Goal: Task Accomplishment & Management: Use online tool/utility

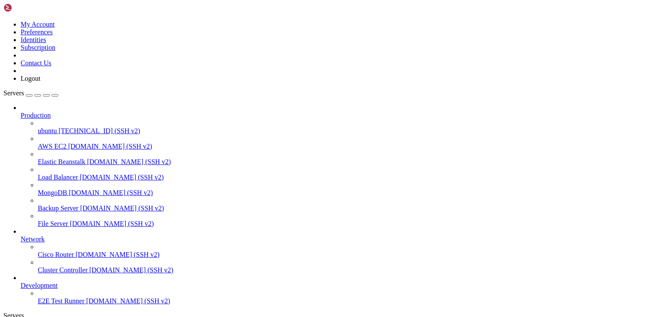
scroll to position [102, 0]
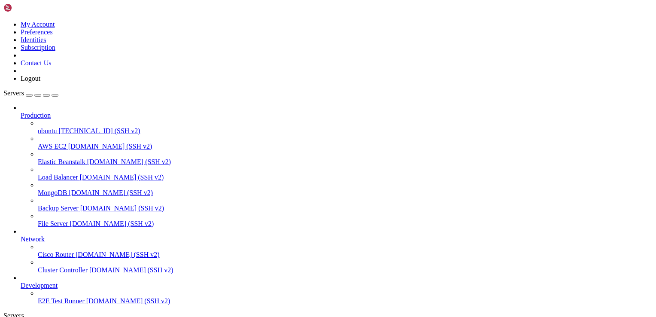
scroll to position [139, 0]
drag, startPoint x: 262, startPoint y: 742, endPoint x: 130, endPoint y: 734, distance: 132.1
copy div "git clone [URL][DOMAIN_NAME] fatal: could not create work tree dir 'AllLineBack…"
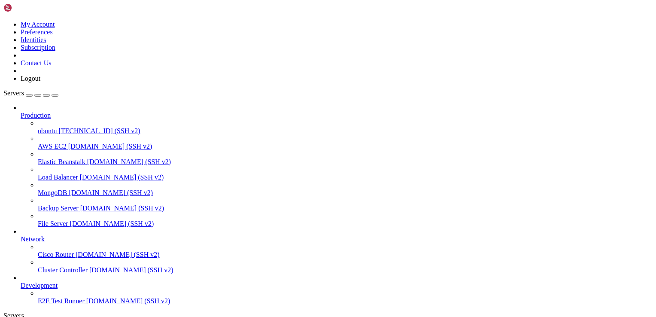
drag, startPoint x: 263, startPoint y: 725, endPoint x: 298, endPoint y: 734, distance: 36.4
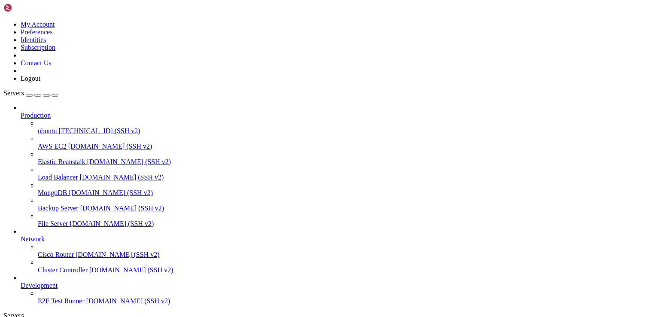
drag, startPoint x: 131, startPoint y: 713, endPoint x: 260, endPoint y: 722, distance: 130.0
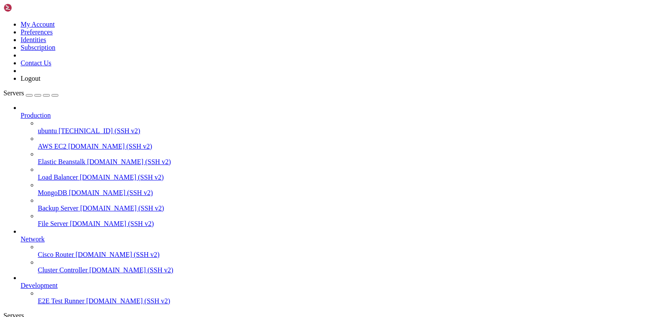
copy div "git clone [URL][DOMAIN_NAME] fatal: could not create work tree dir 'AllLineBack…"
drag, startPoint x: 239, startPoint y: 697, endPoint x: 244, endPoint y: 708, distance: 12.5
drag, startPoint x: 277, startPoint y: 720, endPoint x: 290, endPoint y: 733, distance: 18.5
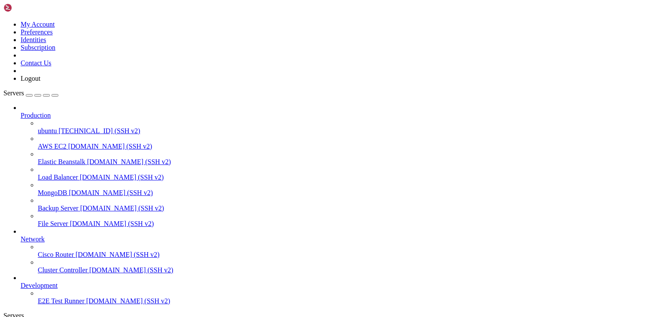
scroll to position [467, 0]
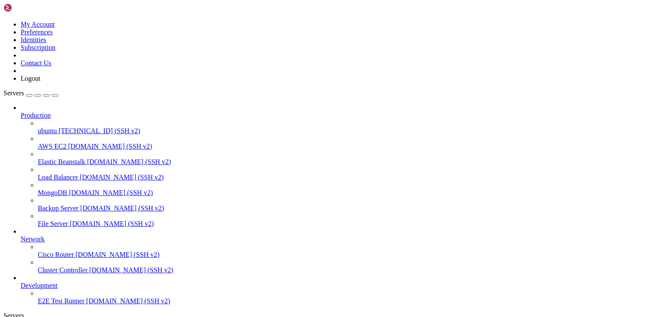
type input "/home/ubuntu/alllinedb/backend/AllLineBack"
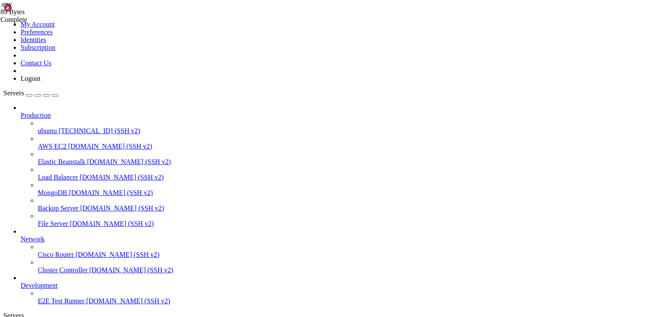
scroll to position [723, 0]
drag, startPoint x: 195, startPoint y: 676, endPoint x: 88, endPoint y: 676, distance: 107.4
copy span "/alllinedb/backend/AllLineBack"
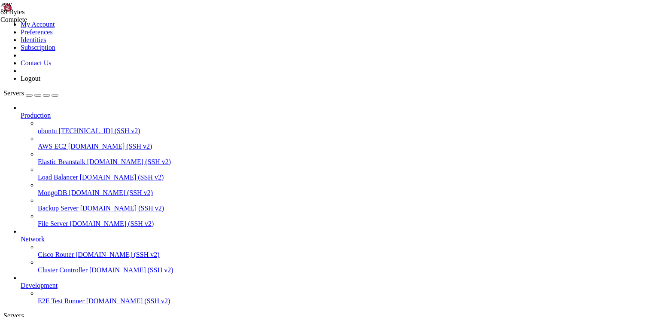
drag, startPoint x: 546, startPoint y: 722, endPoint x: 7, endPoint y: 713, distance: 539.1
copy div "# Kaspi orders Completed /home/ubuntu/kaspi_orders/.venv/bin/gunicorn -k uvicor…"
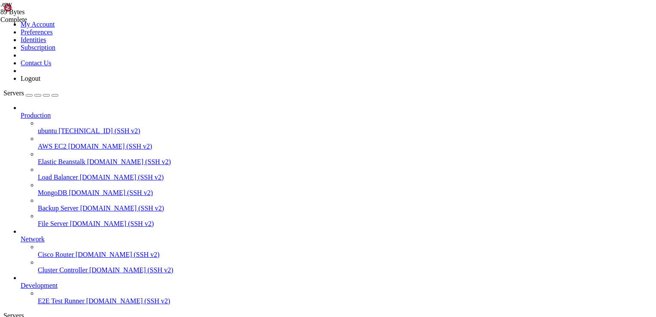
click at [3, 21] on link at bounding box center [3, 21] width 0 height 0
click at [53, 36] on link "Preferences" at bounding box center [37, 31] width 32 height 7
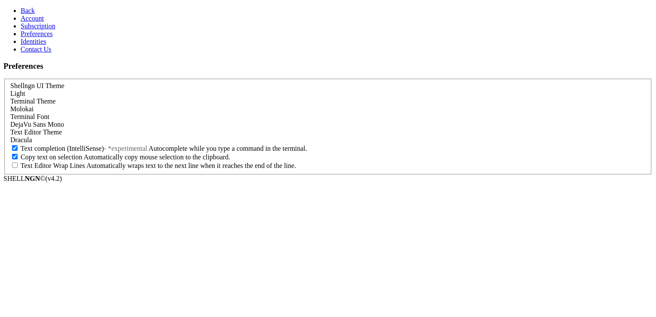
click at [21, 9] on icon at bounding box center [21, 10] width 0 height 7
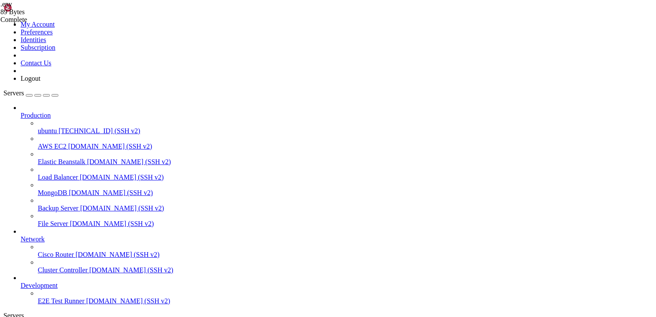
scroll to position [730, 0]
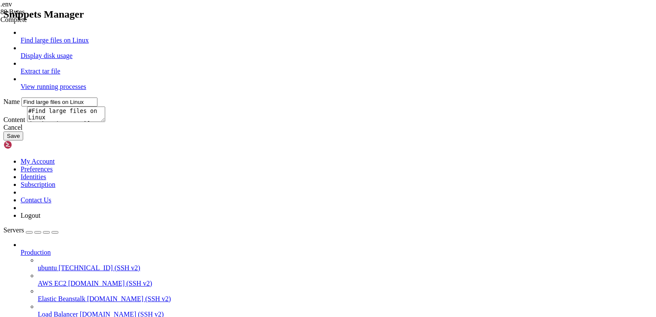
click at [73, 59] on link "Display disk usage" at bounding box center [47, 55] width 52 height 7
type input "Display disk usage"
type textarea "df -h -t"
click at [73, 59] on link "Display disk usage" at bounding box center [47, 55] width 52 height 7
click at [60, 75] on link "Extract tar file" at bounding box center [41, 70] width 40 height 7
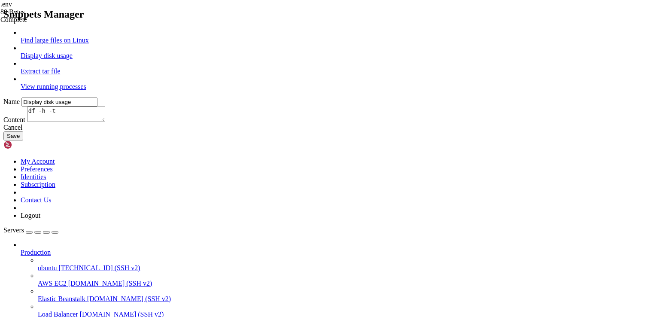
type input "Extract tar file"
type textarea "#Append the file name to extract tar xvf"
click at [86, 90] on link "View running processes" at bounding box center [54, 86] width 66 height 7
type input "View running processes"
type textarea "#View current running processes in a tree structure ps -efH | more"
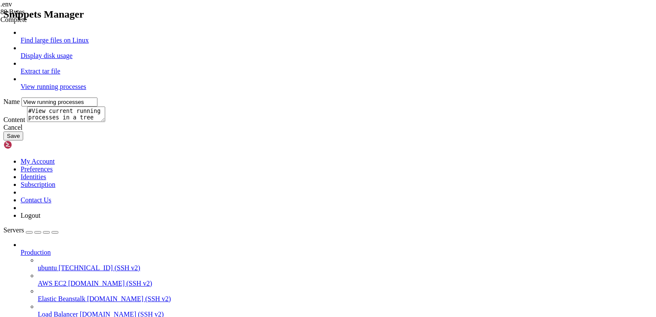
click at [385, 131] on div "Cancel" at bounding box center [327, 128] width 649 height 8
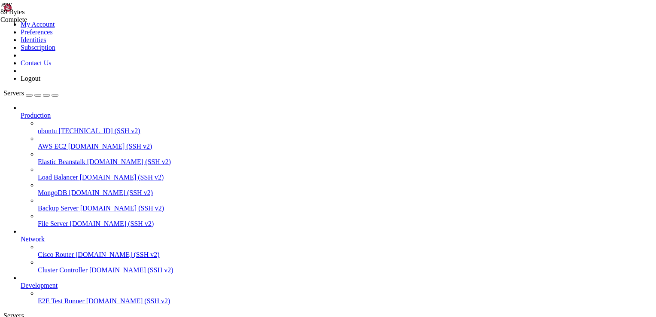
click at [55, 95] on icon "button" at bounding box center [55, 95] width 0 height 0
click at [5, 312] on div "Servers" at bounding box center [327, 316] width 649 height 8
click at [3, 21] on link at bounding box center [3, 21] width 0 height 0
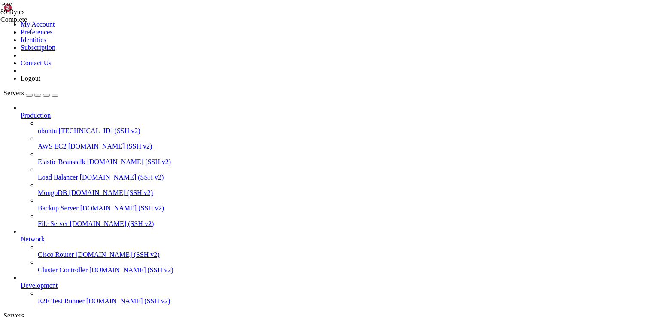
click at [46, 43] on link "Identities" at bounding box center [34, 39] width 26 height 7
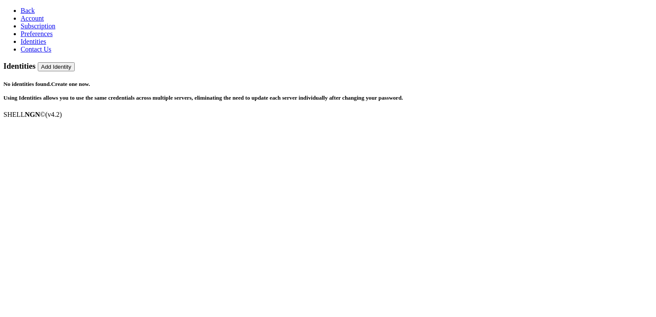
click at [28, 22] on span "Account" at bounding box center [32, 18] width 23 height 7
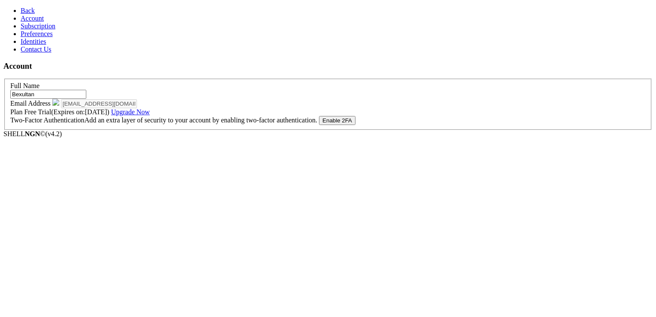
click at [55, 30] on link "Subscription" at bounding box center [38, 25] width 35 height 7
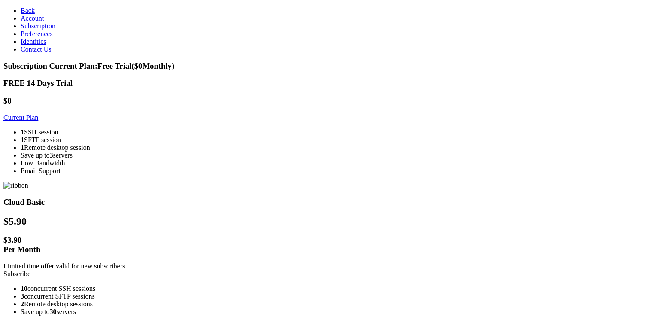
click at [52, 37] on link "Preferences" at bounding box center [37, 33] width 32 height 7
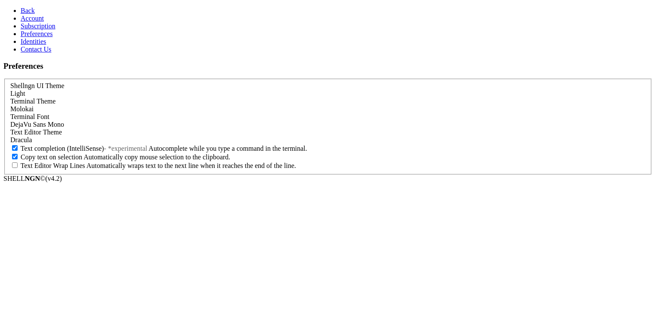
click at [55, 30] on link "Subscription" at bounding box center [38, 25] width 35 height 7
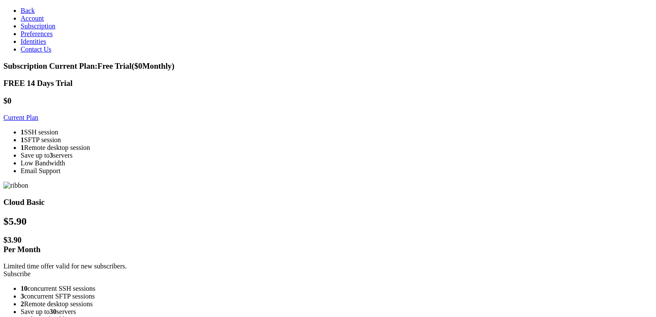
click at [32, 37] on span "Preferences" at bounding box center [37, 33] width 32 height 7
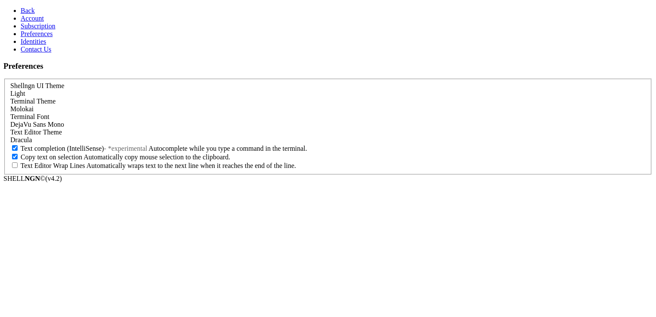
click at [21, 9] on span "Back" at bounding box center [28, 10] width 14 height 7
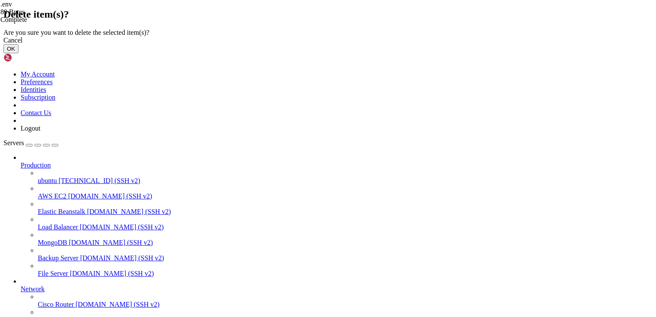
drag, startPoint x: 423, startPoint y: 187, endPoint x: 316, endPoint y: 147, distance: 114.0
click at [18, 53] on button "OK" at bounding box center [10, 48] width 15 height 9
